Goal: Task Accomplishment & Management: Manage account settings

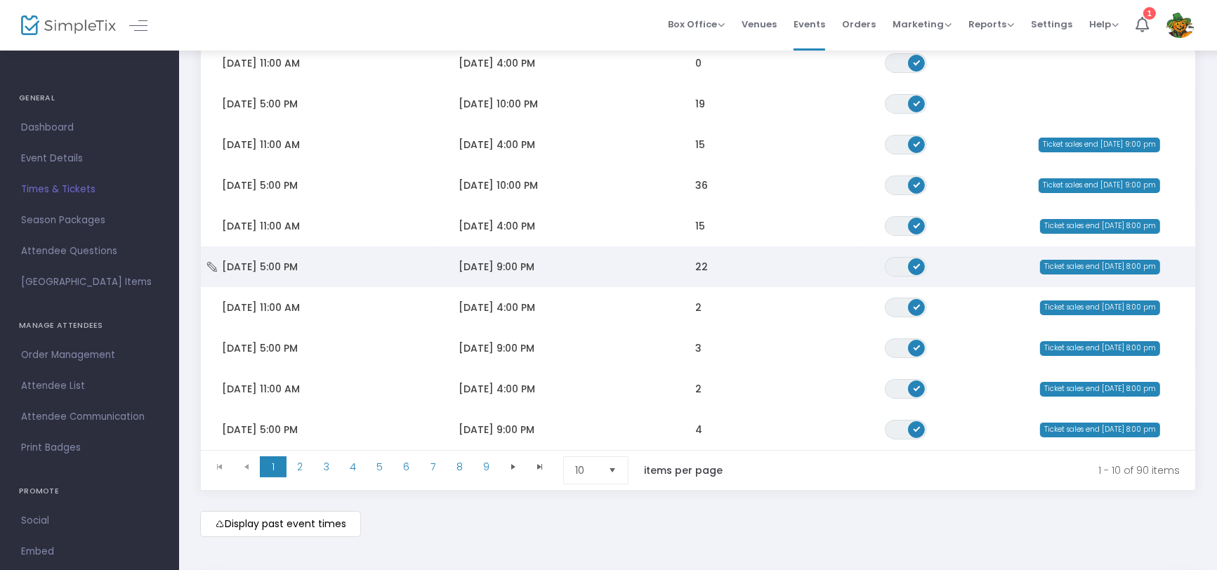
scroll to position [230, 0]
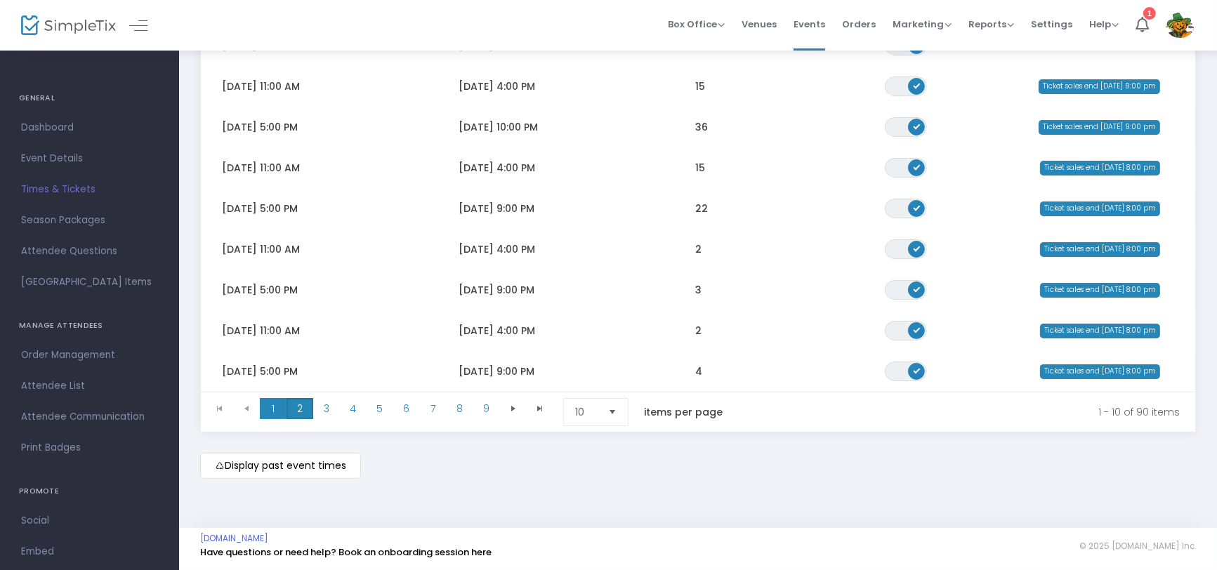
click at [299, 408] on span "2" at bounding box center [299, 408] width 27 height 21
click at [276, 410] on span "1" at bounding box center [273, 408] width 27 height 21
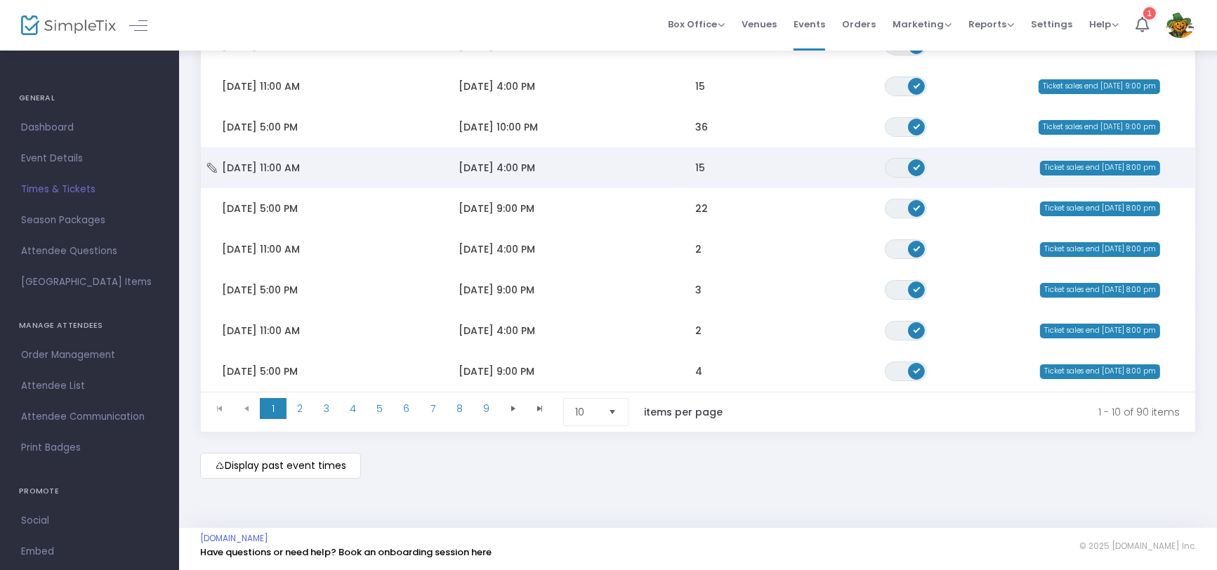
click at [294, 164] on span "[DATE] 11:00 AM" at bounding box center [261, 168] width 78 height 14
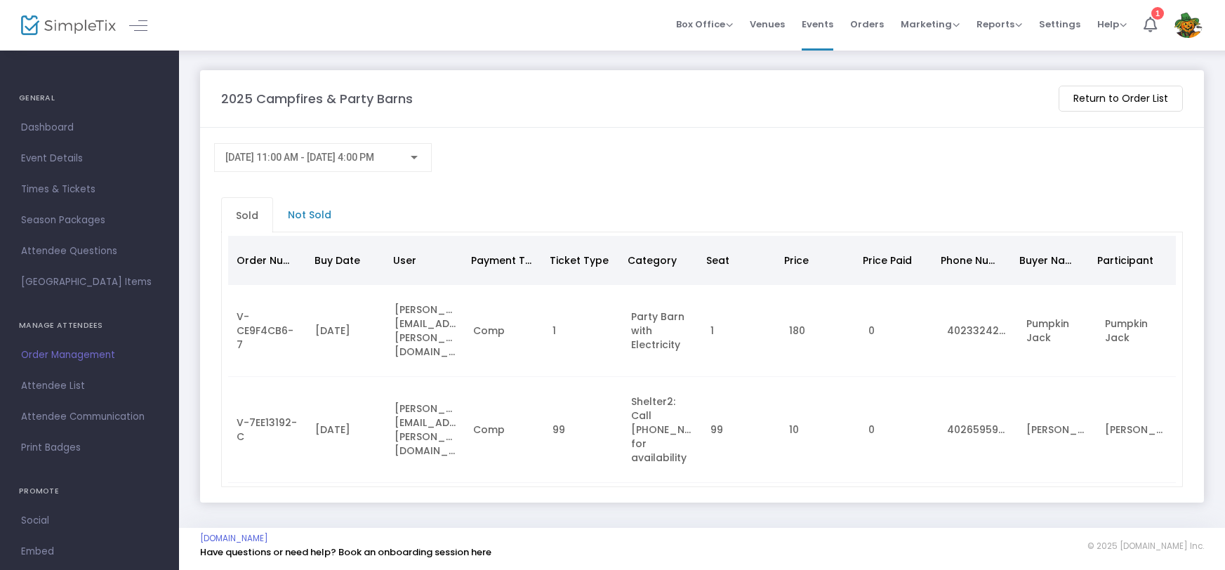
click at [65, 349] on span "Order Management" at bounding box center [89, 355] width 137 height 18
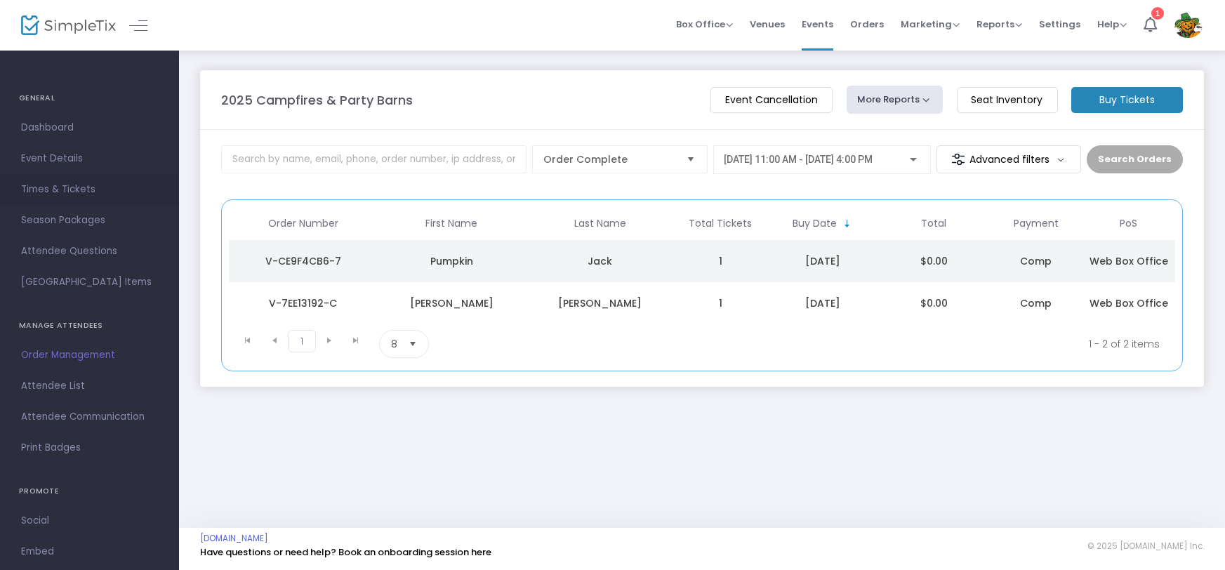
click at [72, 190] on span "Times & Tickets" at bounding box center [89, 189] width 137 height 18
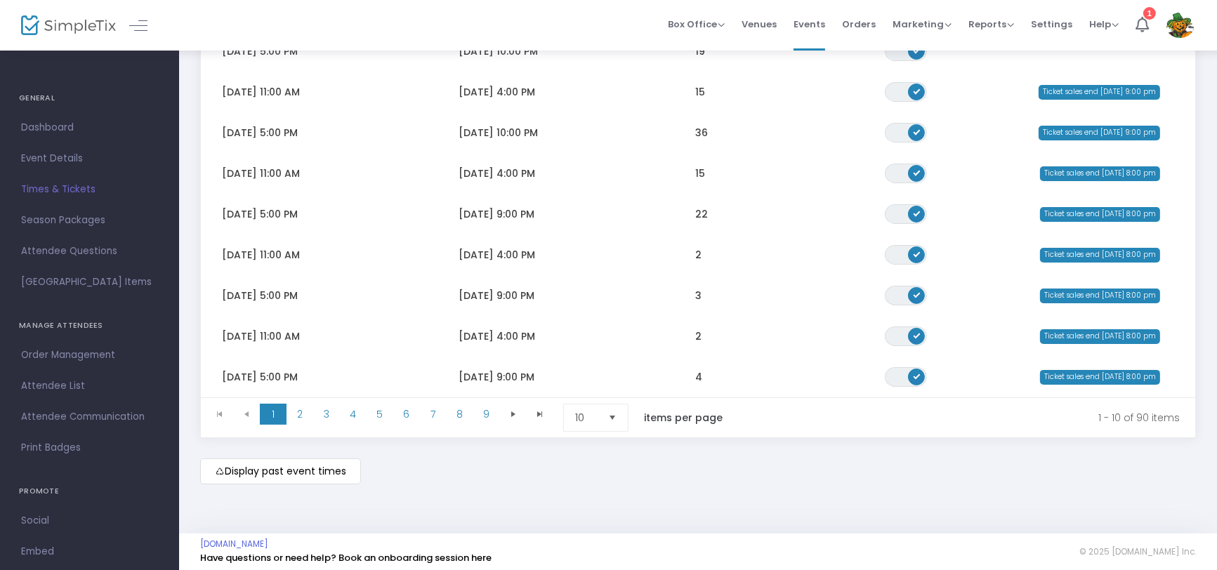
scroll to position [230, 0]
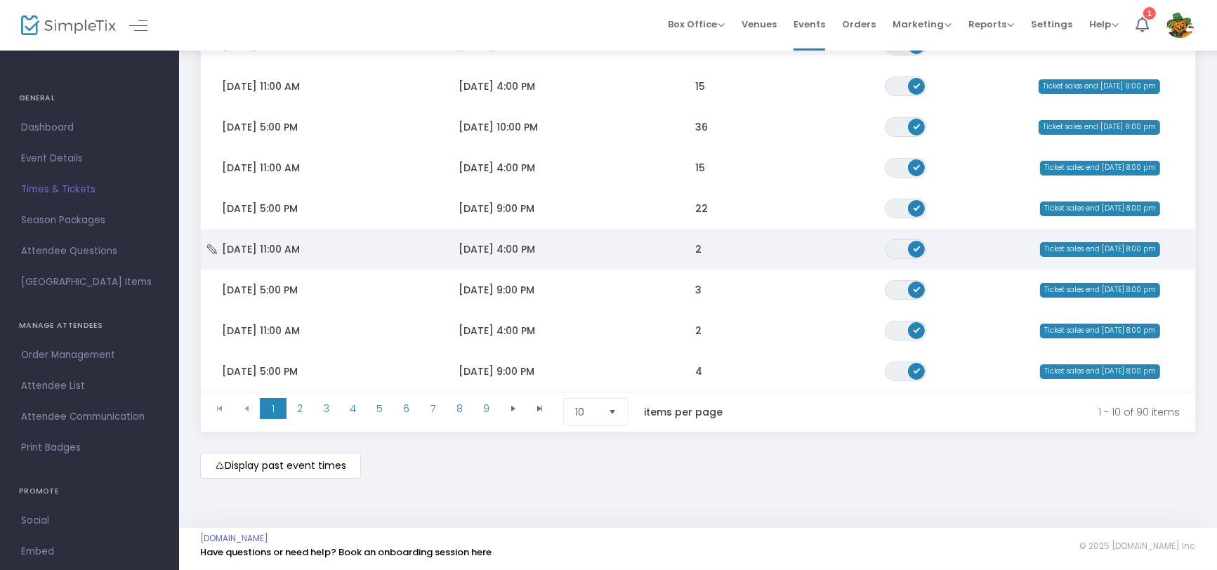
click at [300, 242] on span "[DATE] 11:00 AM" at bounding box center [261, 249] width 78 height 14
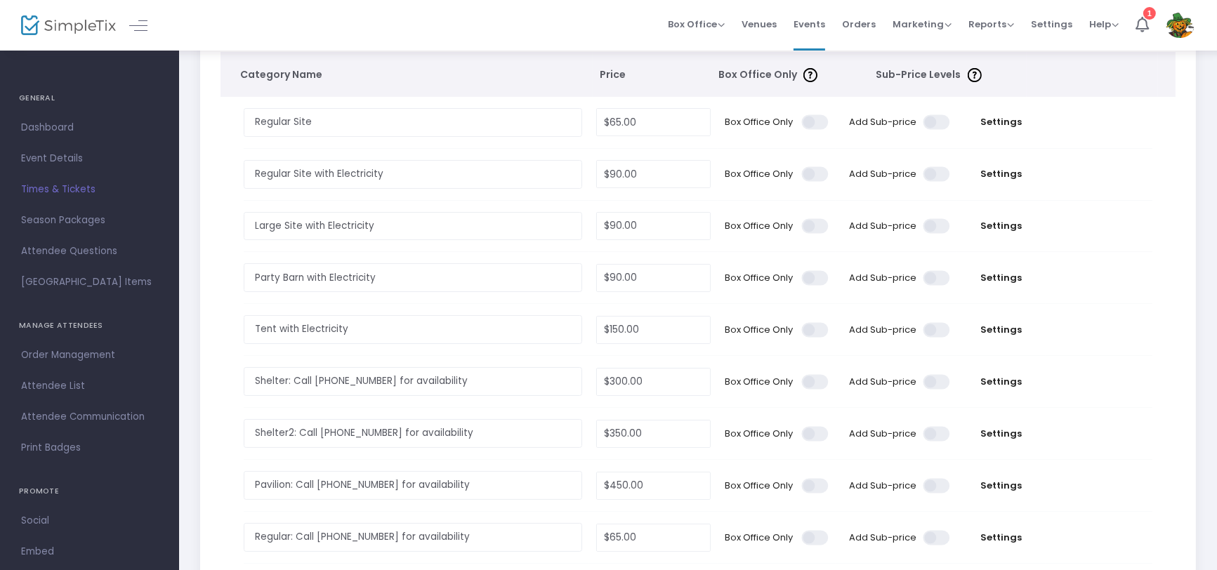
scroll to position [153, 0]
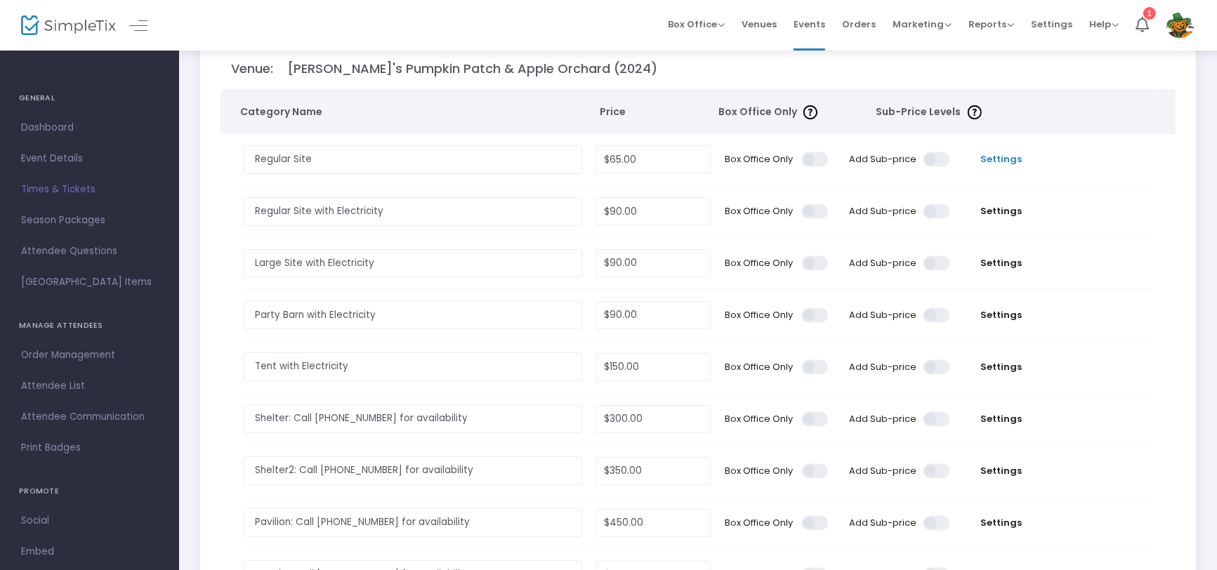
click at [1000, 158] on span "Settings" at bounding box center [1001, 159] width 74 height 14
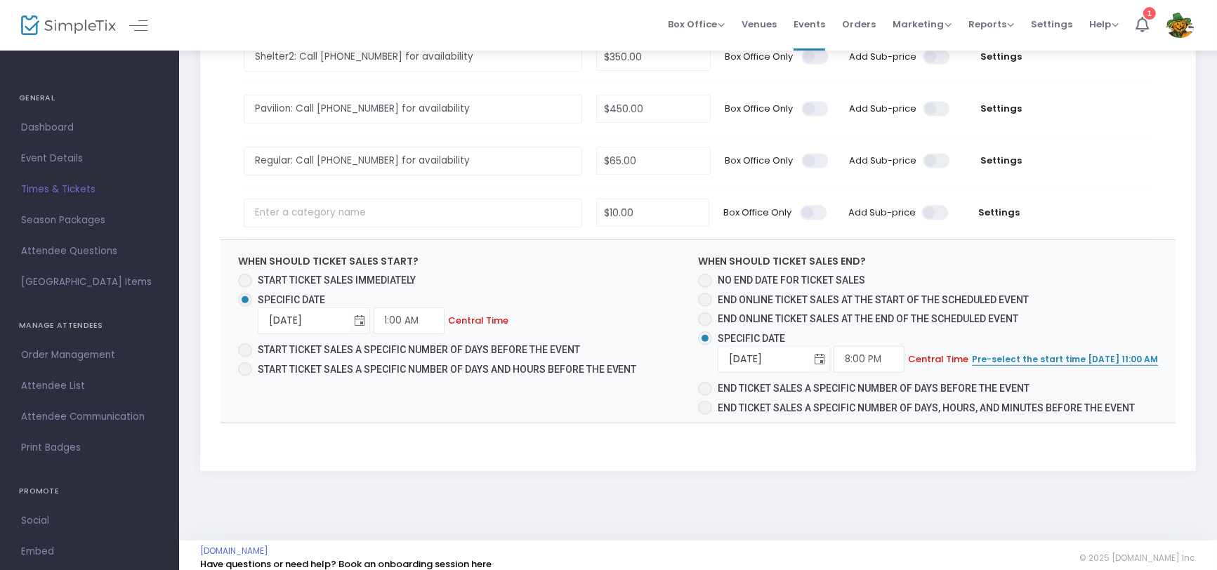
scroll to position [974, 0]
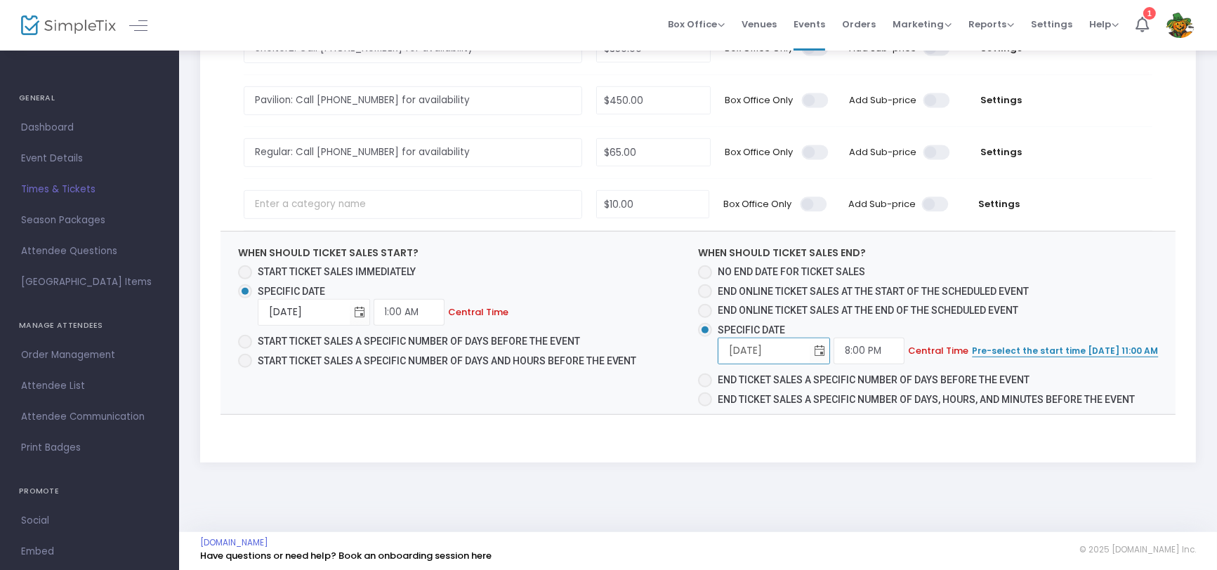
click at [800, 348] on input "[DATE]" at bounding box center [763, 350] width 91 height 29
click at [829, 345] on span "Toggle calendar" at bounding box center [819, 350] width 23 height 23
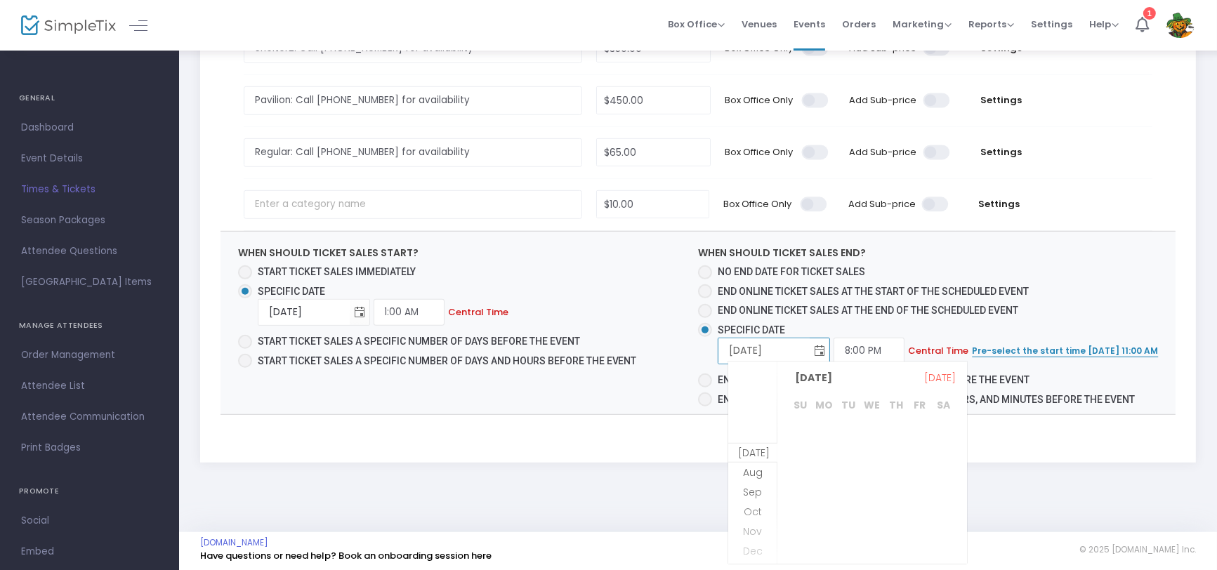
scroll to position [364, 0]
click at [793, 503] on span "21" at bounding box center [800, 509] width 24 height 24
type input "[DATE]"
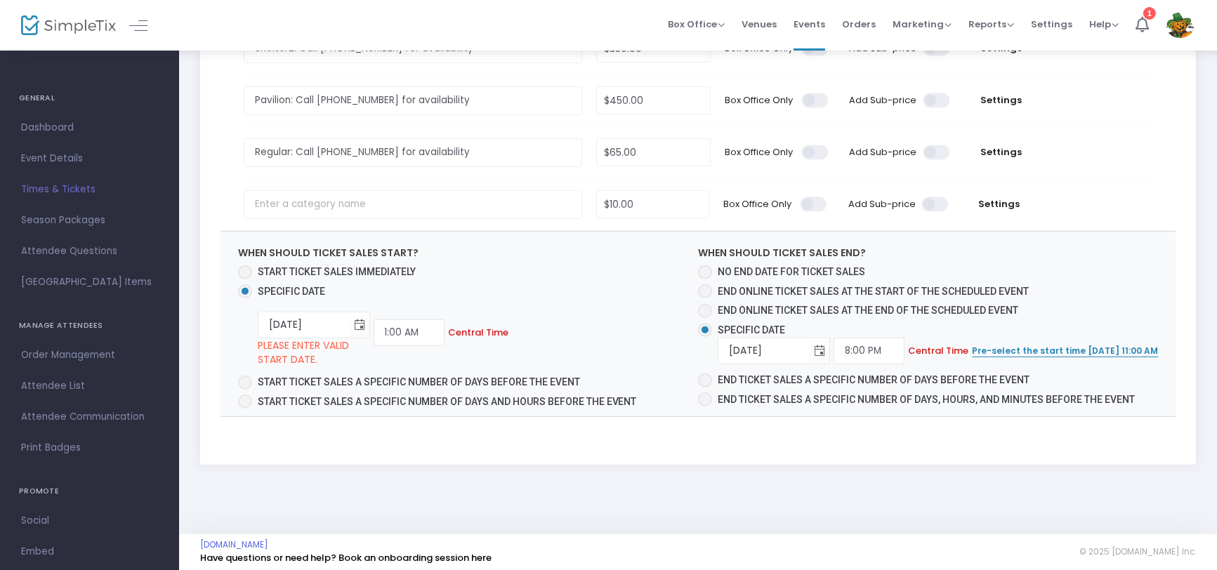
click at [244, 270] on span at bounding box center [245, 272] width 14 height 14
click at [244, 279] on input "Start ticket sales immediately" at bounding box center [244, 279] width 1 height 1
radio input "true"
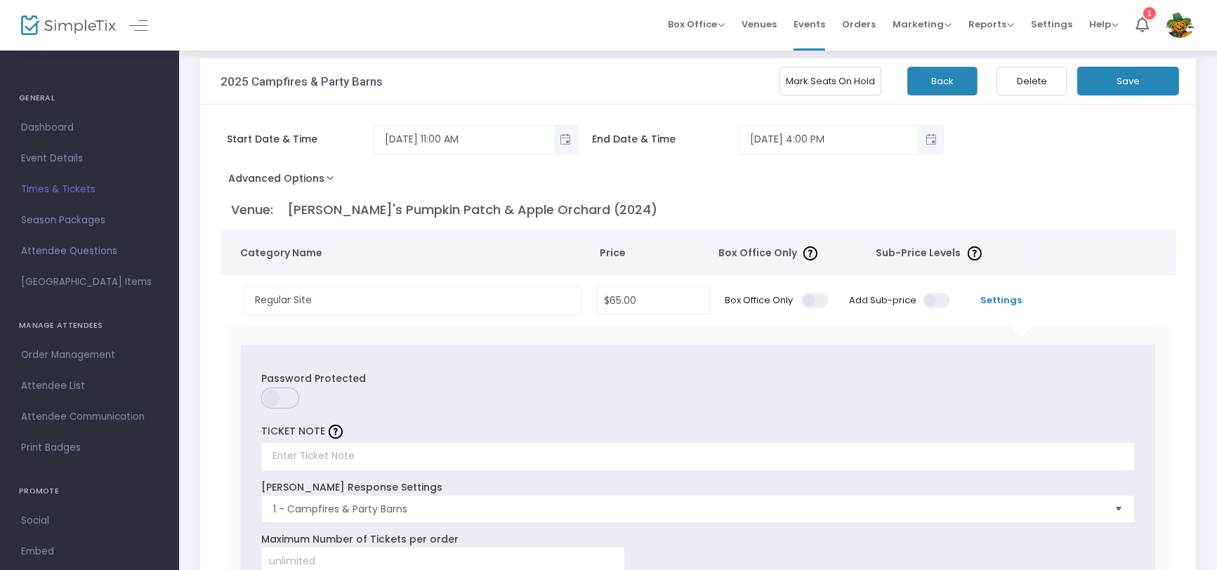
scroll to position [0, 0]
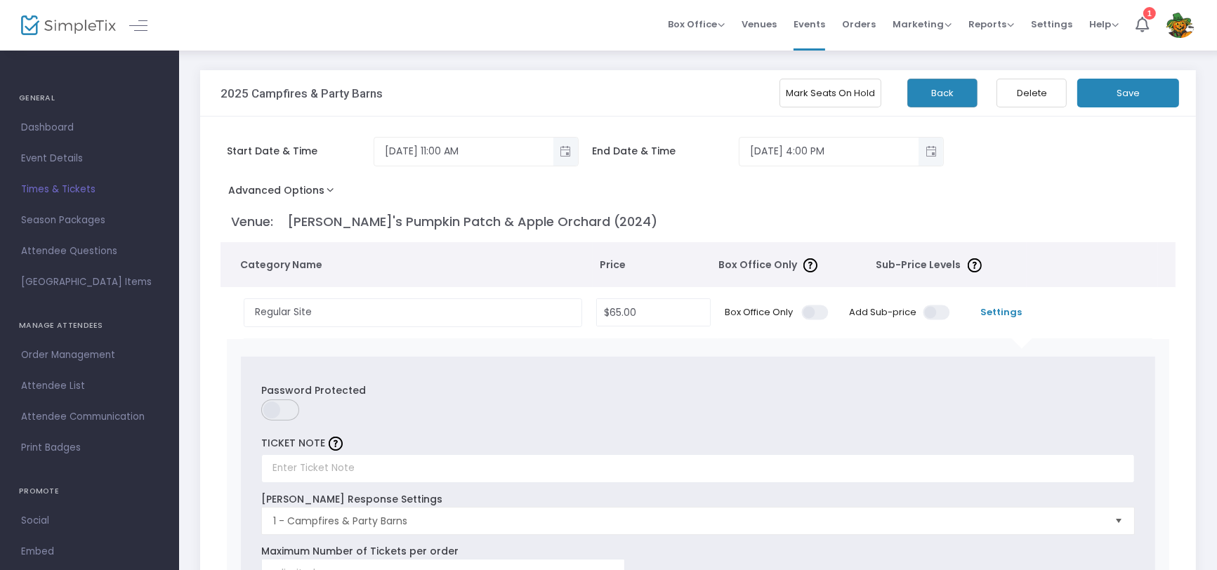
click at [1148, 84] on button "Save" at bounding box center [1128, 93] width 102 height 29
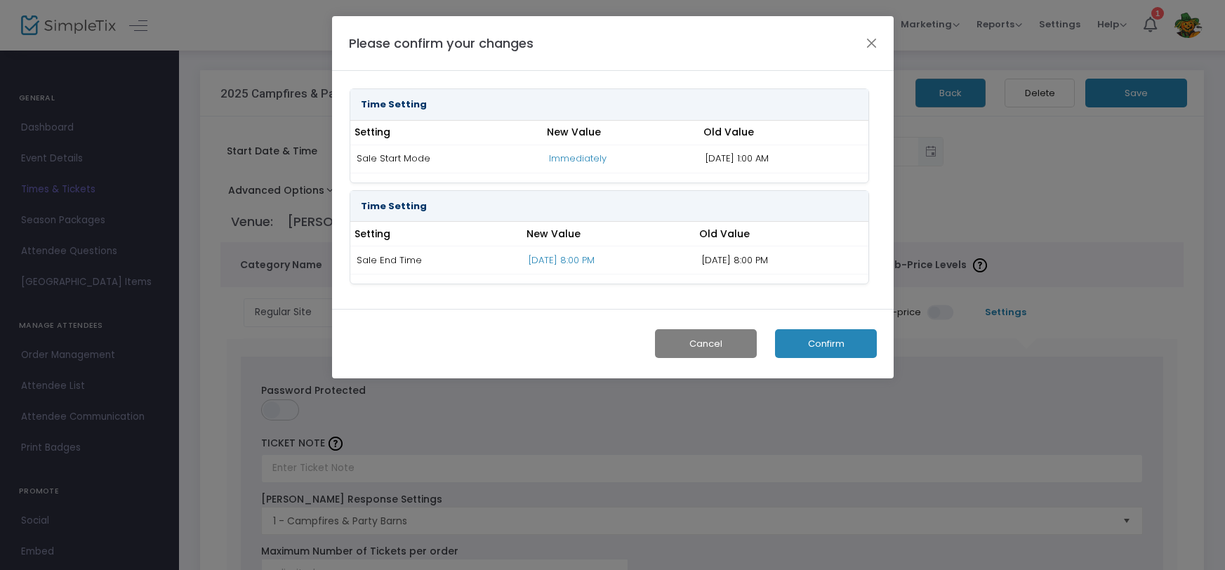
click at [818, 342] on button "Confirm" at bounding box center [826, 343] width 102 height 29
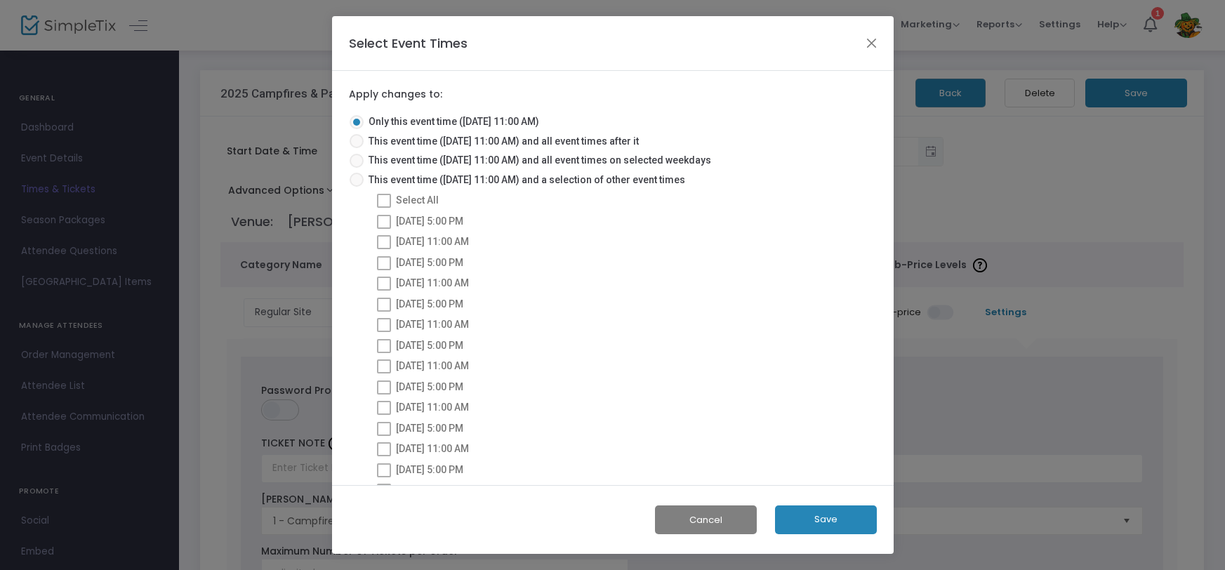
click at [818, 529] on button "Save" at bounding box center [826, 519] width 102 height 29
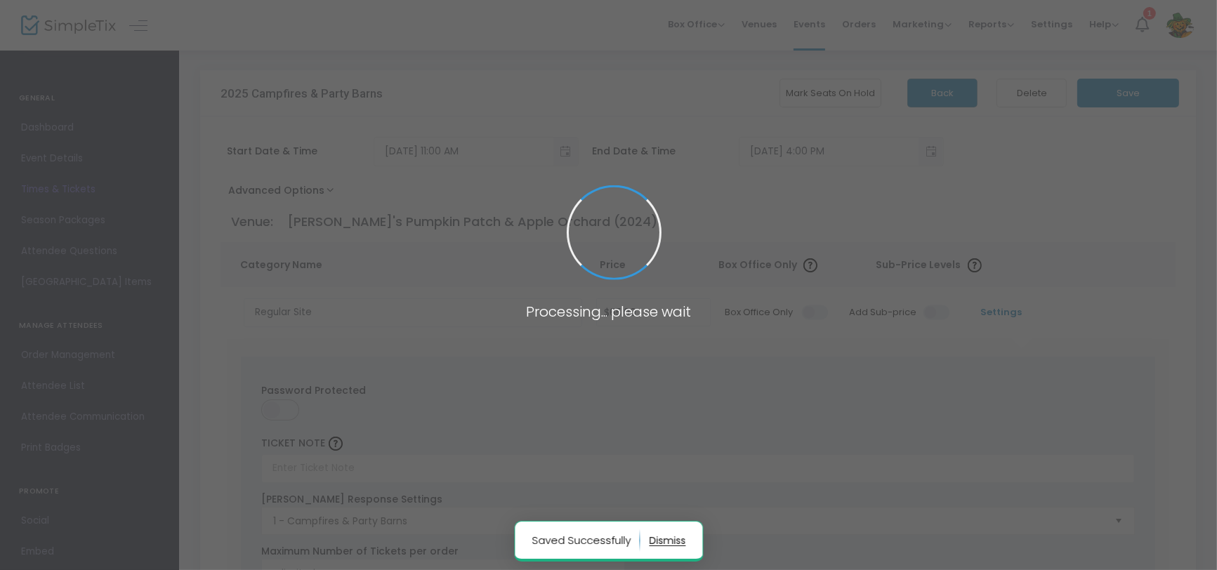
radio input "false"
radio input "true"
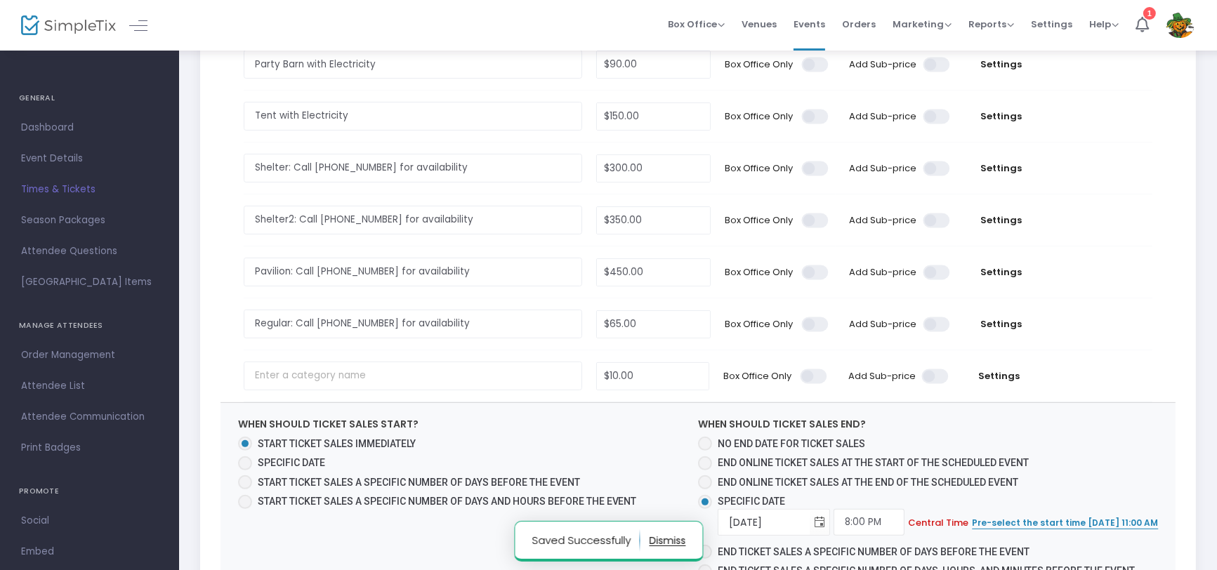
scroll to position [575, 0]
